Goal: Task Accomplishment & Management: Manage account settings

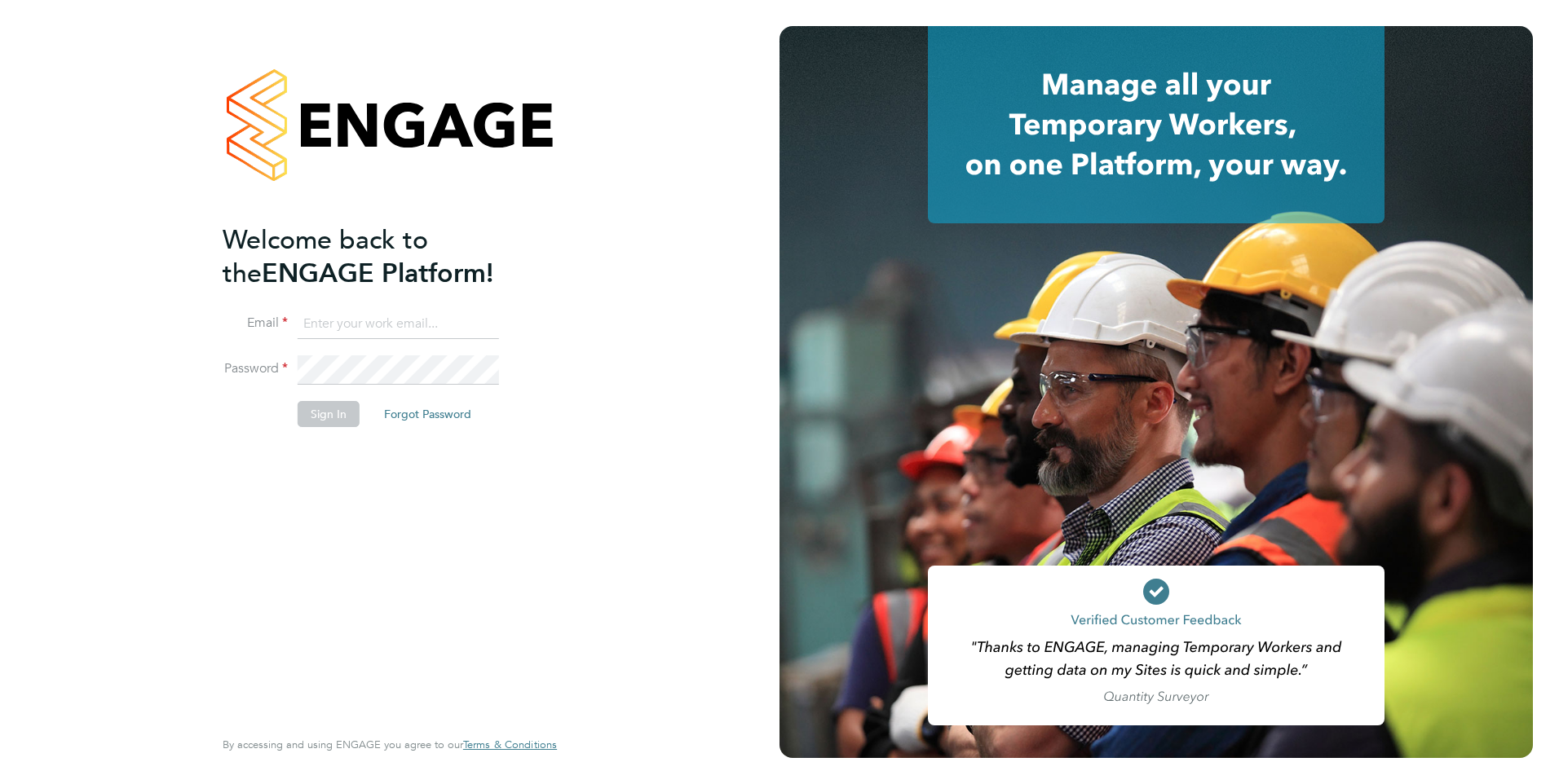
type input "danielle.ebden@hmsworks.co.uk"
click at [323, 411] on button "Sign In" at bounding box center [328, 414] width 62 height 27
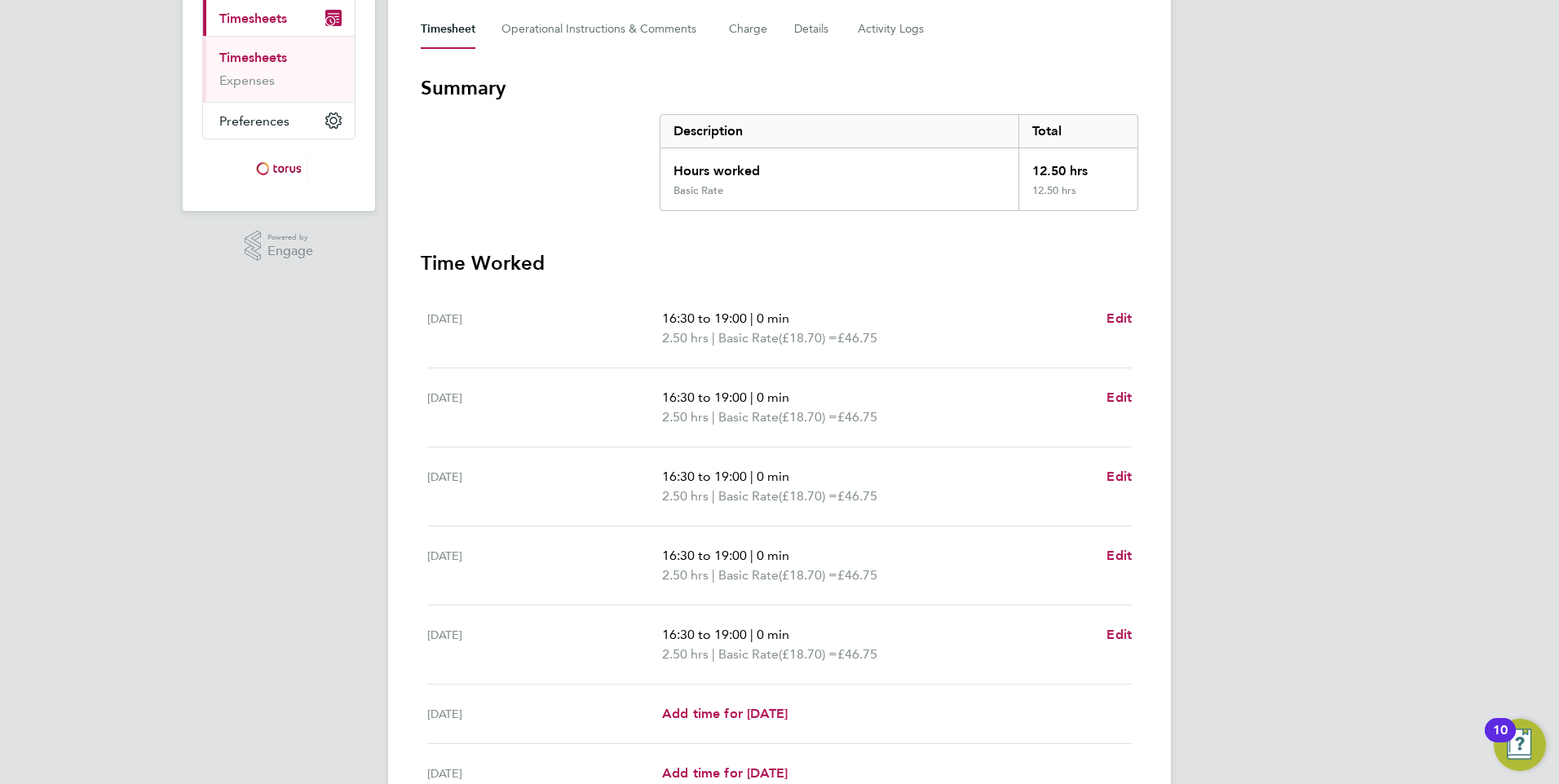
scroll to position [150, 0]
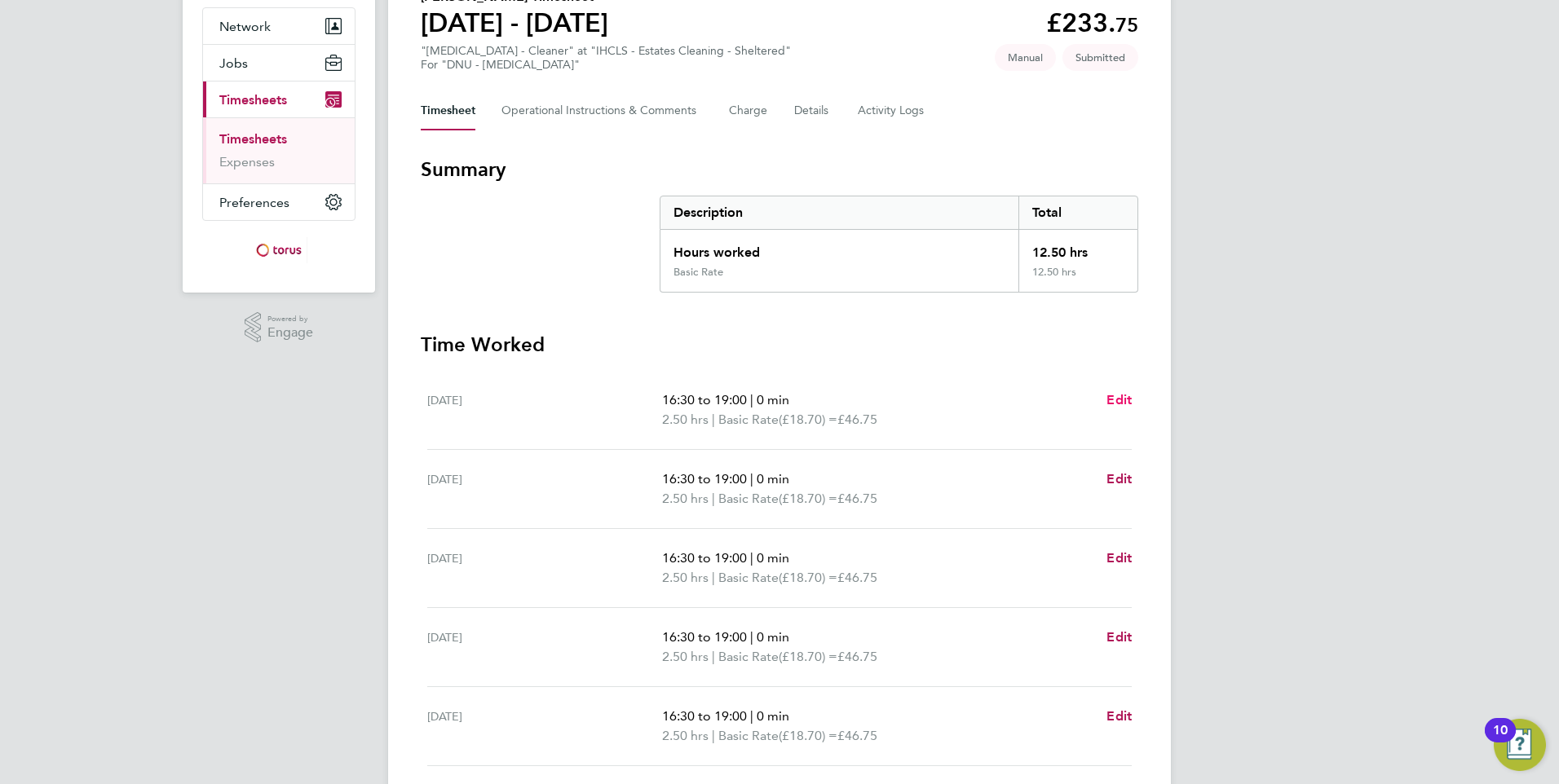
click at [1128, 399] on span "Edit" at bounding box center [1120, 400] width 26 height 16
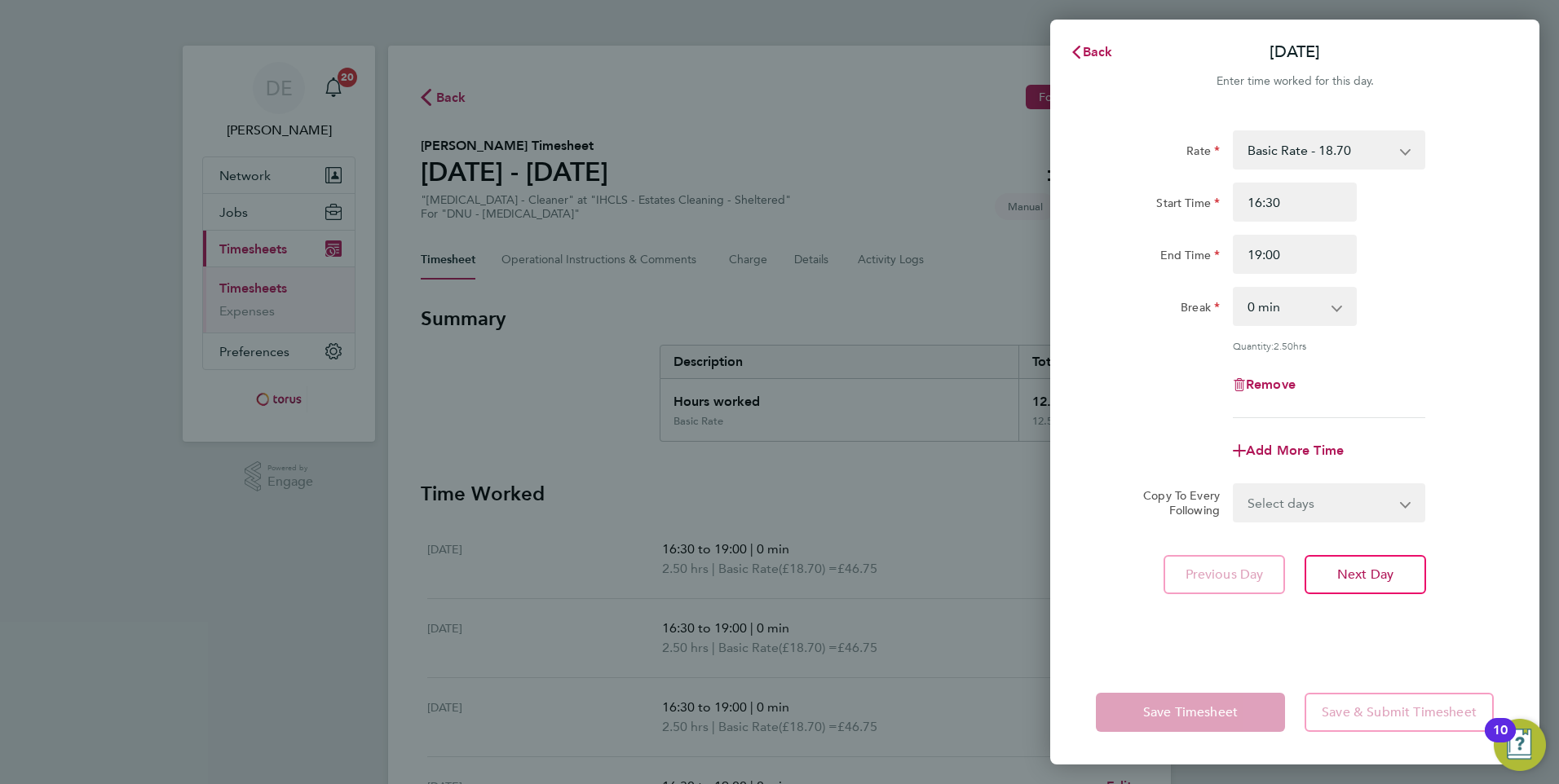
click at [906, 525] on div "Back [DATE] Enter time worked for this day. Rate Basic Rate - 18.70 Start Time …" at bounding box center [780, 392] width 1559 height 784
click at [941, 540] on div "Back [DATE] Enter time worked for this day. Rate Basic Rate - 18.70 Start Time …" at bounding box center [780, 392] width 1559 height 784
click at [1107, 52] on span "Back" at bounding box center [1097, 52] width 31 height 16
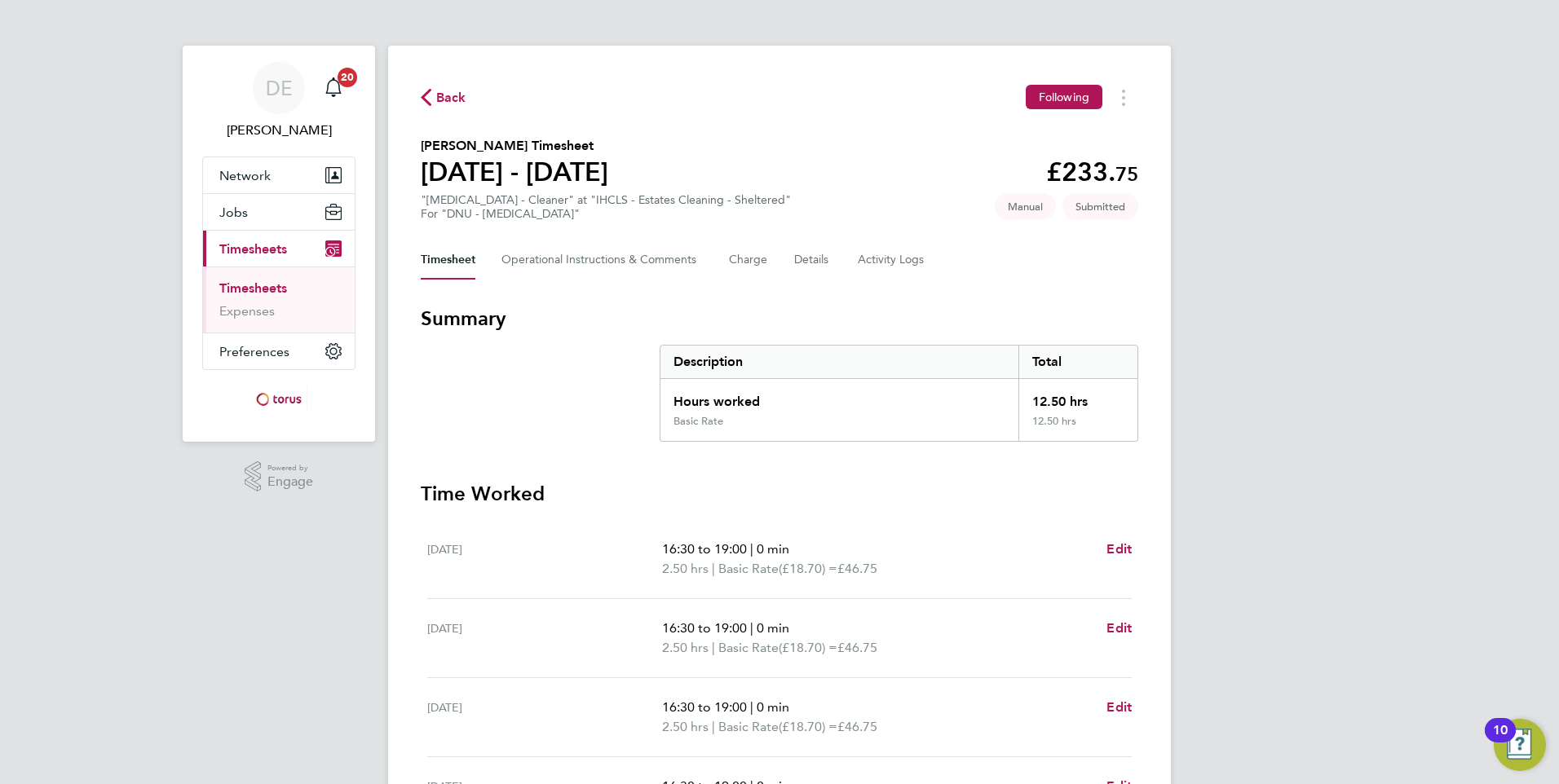
scroll to position [393, 0]
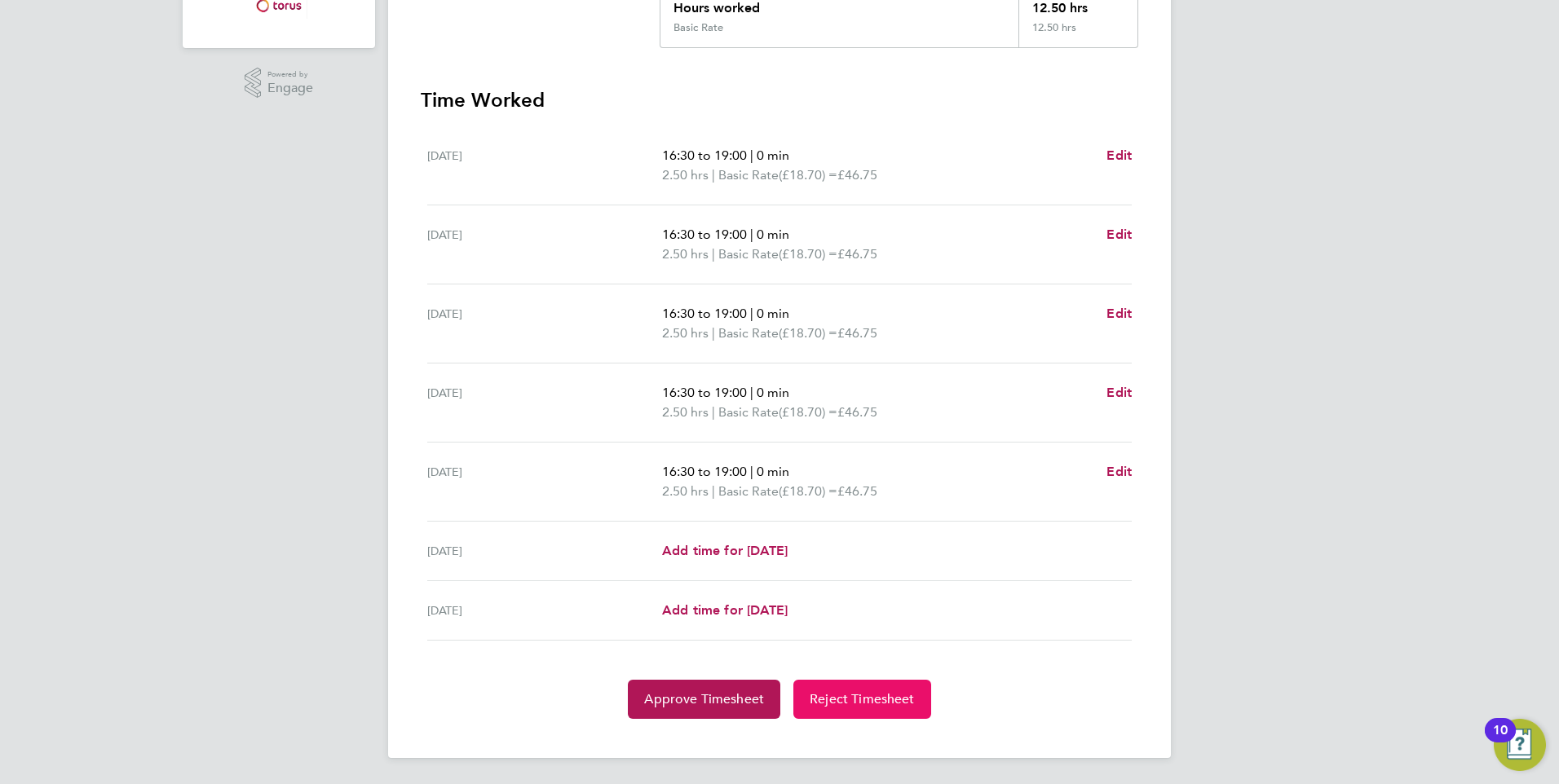
click at [883, 704] on span "Reject Timesheet" at bounding box center [862, 699] width 105 height 17
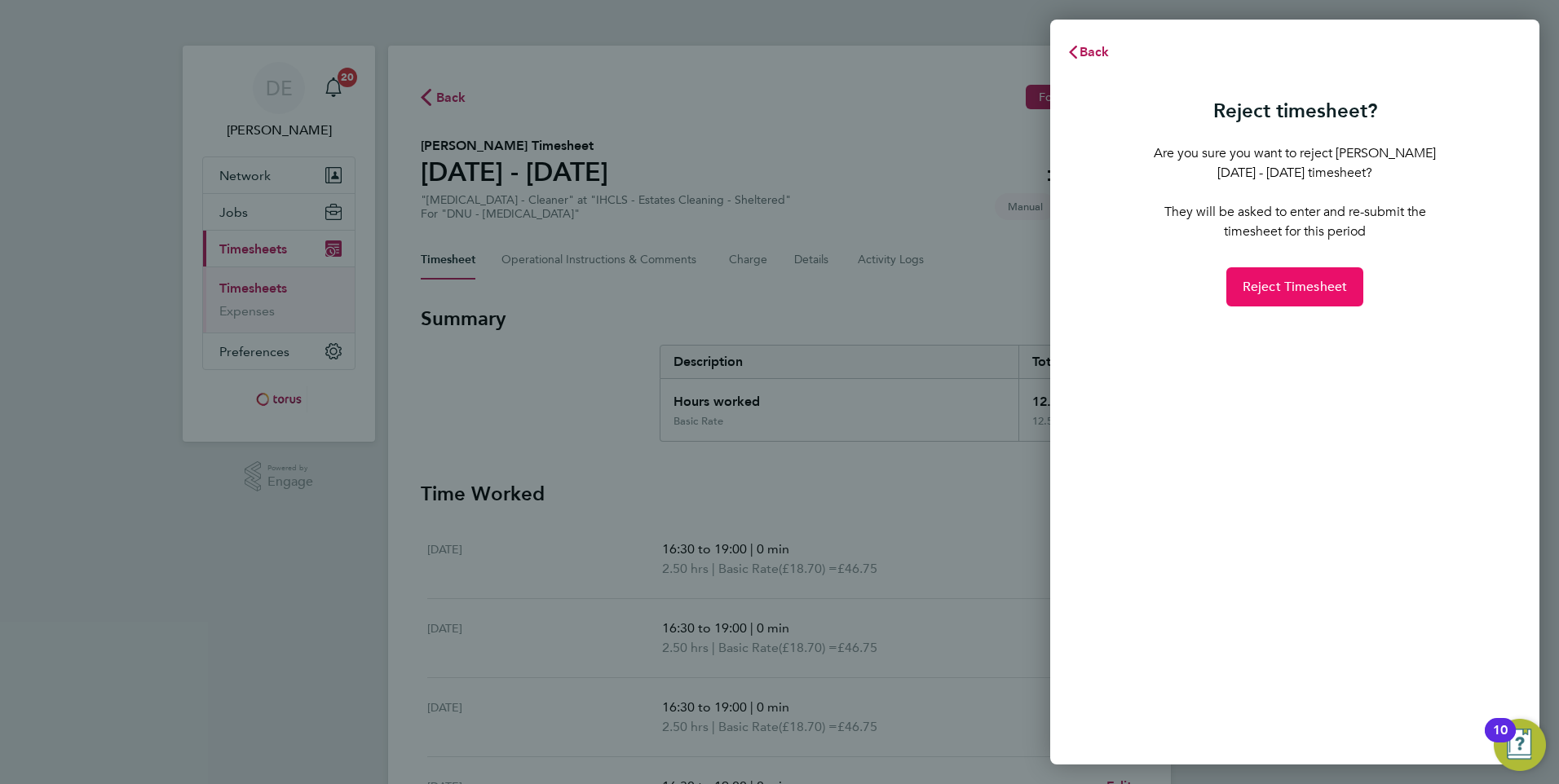
click at [1316, 290] on span "Reject Timesheet" at bounding box center [1295, 286] width 105 height 17
